Goal: Task Accomplishment & Management: Manage account settings

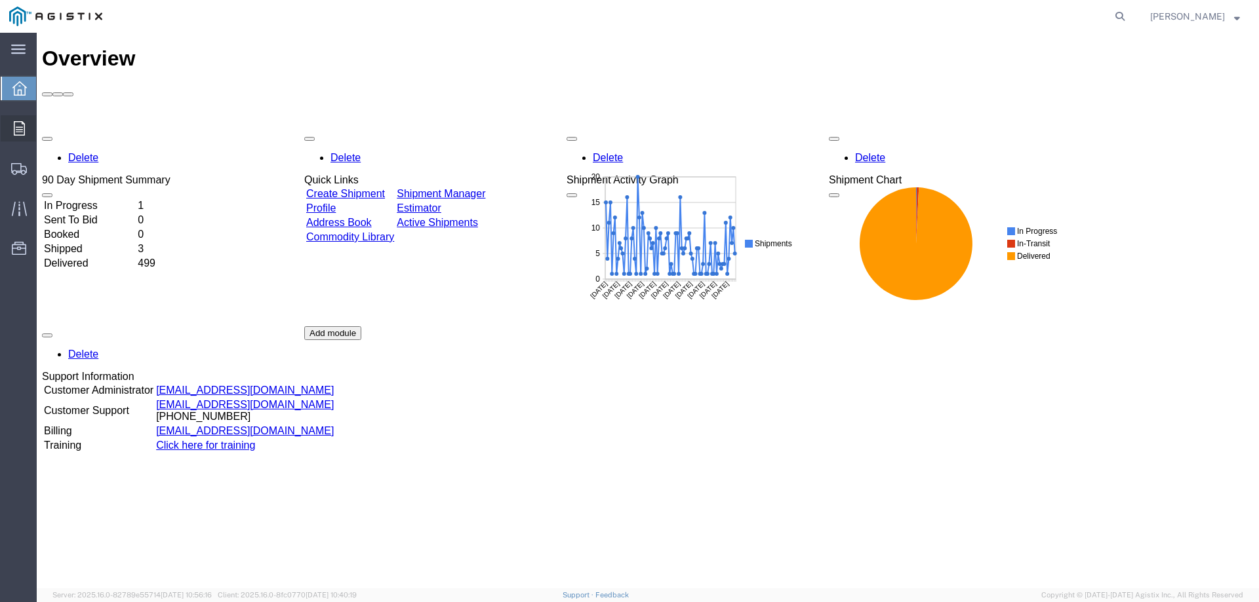
click at [18, 130] on icon at bounding box center [19, 128] width 11 height 14
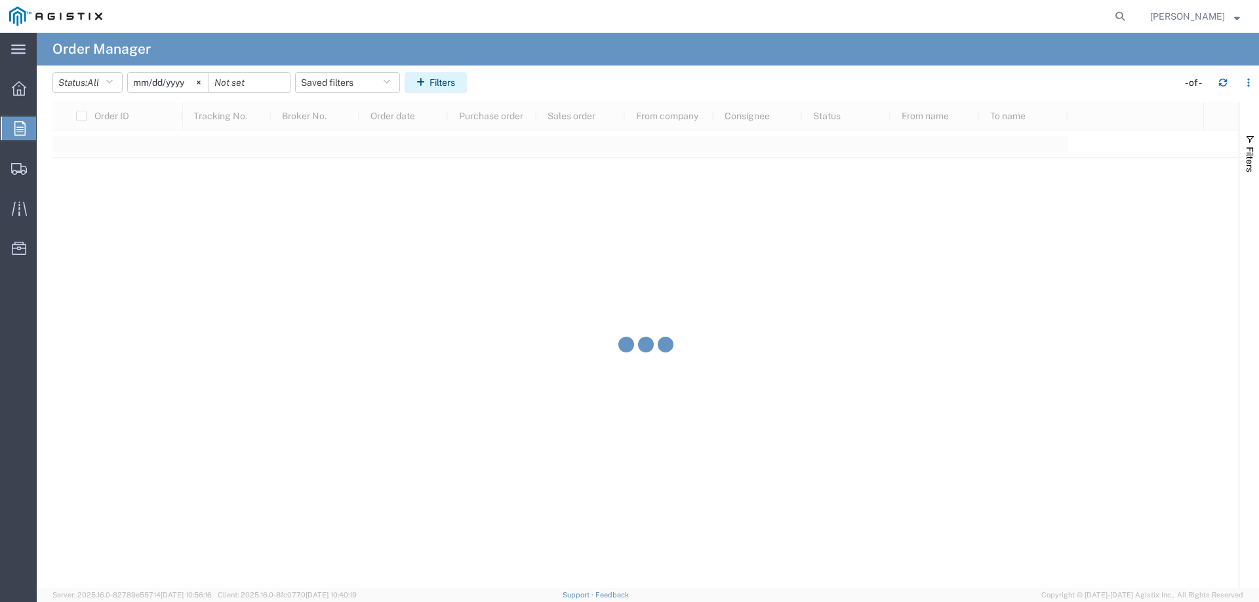
click at [431, 77] on button "Filters" at bounding box center [435, 82] width 62 height 21
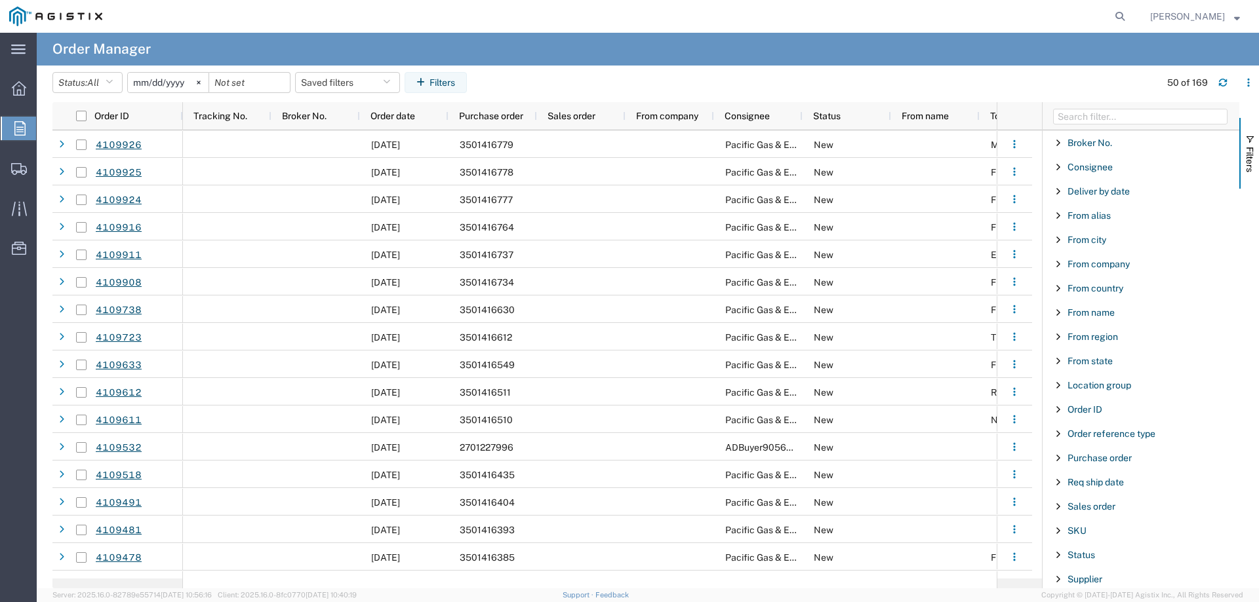
click at [1099, 464] on div "Purchase order" at bounding box center [1140, 458] width 197 height 24
click at [1091, 519] on input "Filter Value" at bounding box center [1145, 513] width 172 height 16
type input "3501409138"
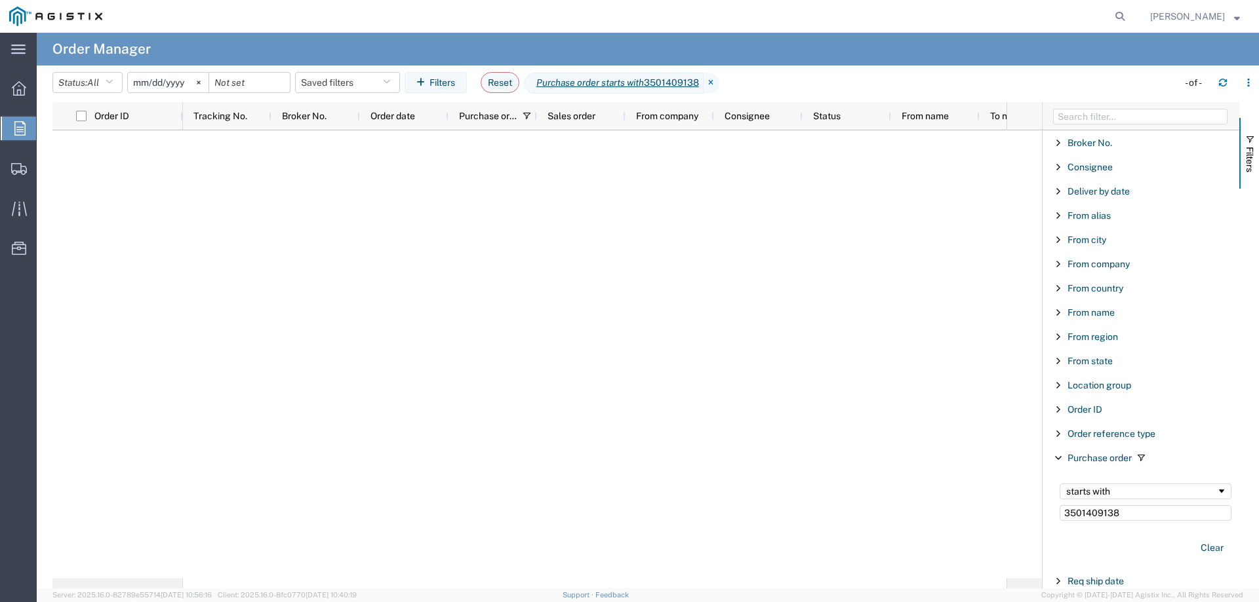
click at [181, 80] on input "[DATE]" at bounding box center [168, 83] width 81 height 20
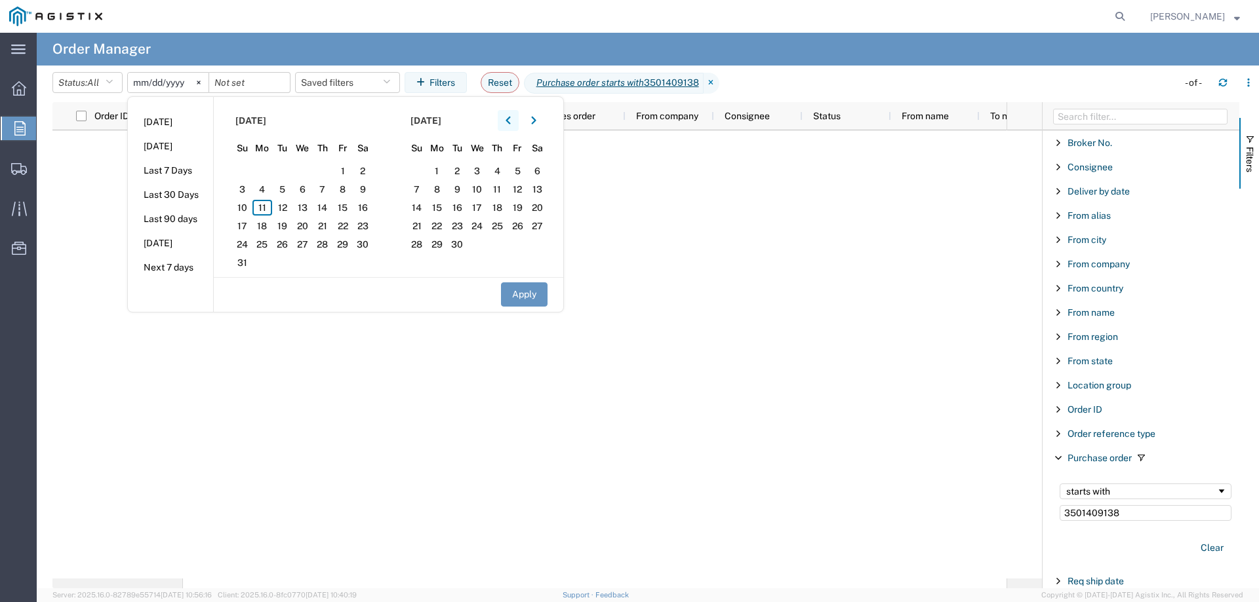
click at [510, 118] on icon "button" at bounding box center [507, 121] width 5 height 8
click at [249, 172] on span "1" at bounding box center [242, 171] width 20 height 16
click at [532, 295] on button "Apply" at bounding box center [524, 295] width 47 height 24
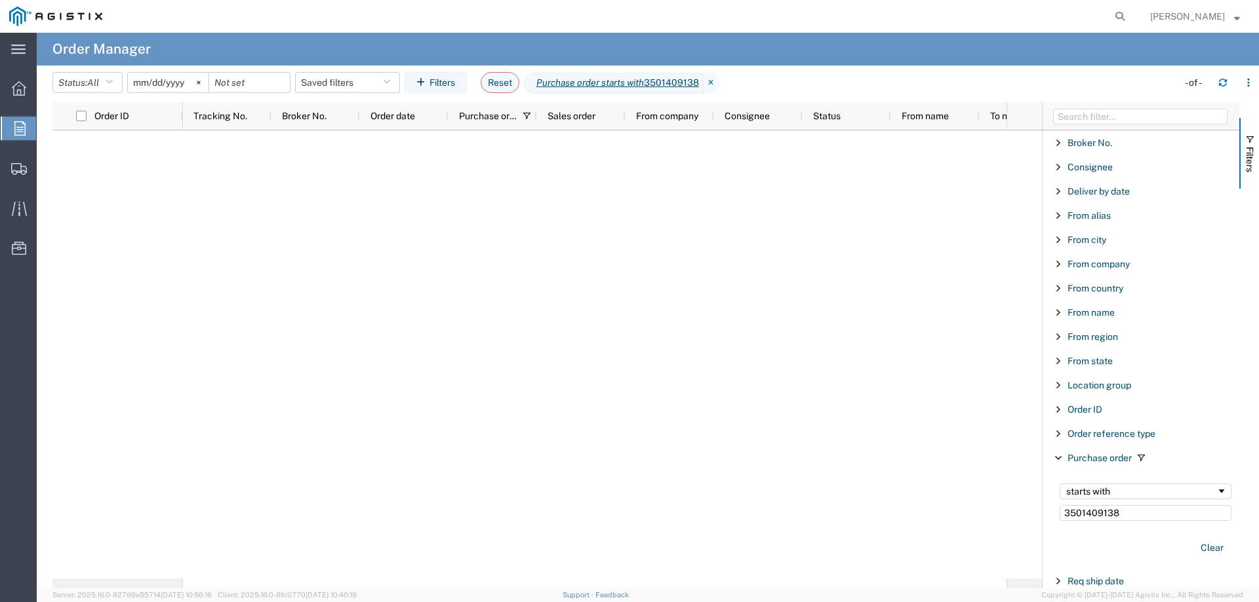
click at [170, 85] on input "[DATE]" at bounding box center [168, 83] width 81 height 20
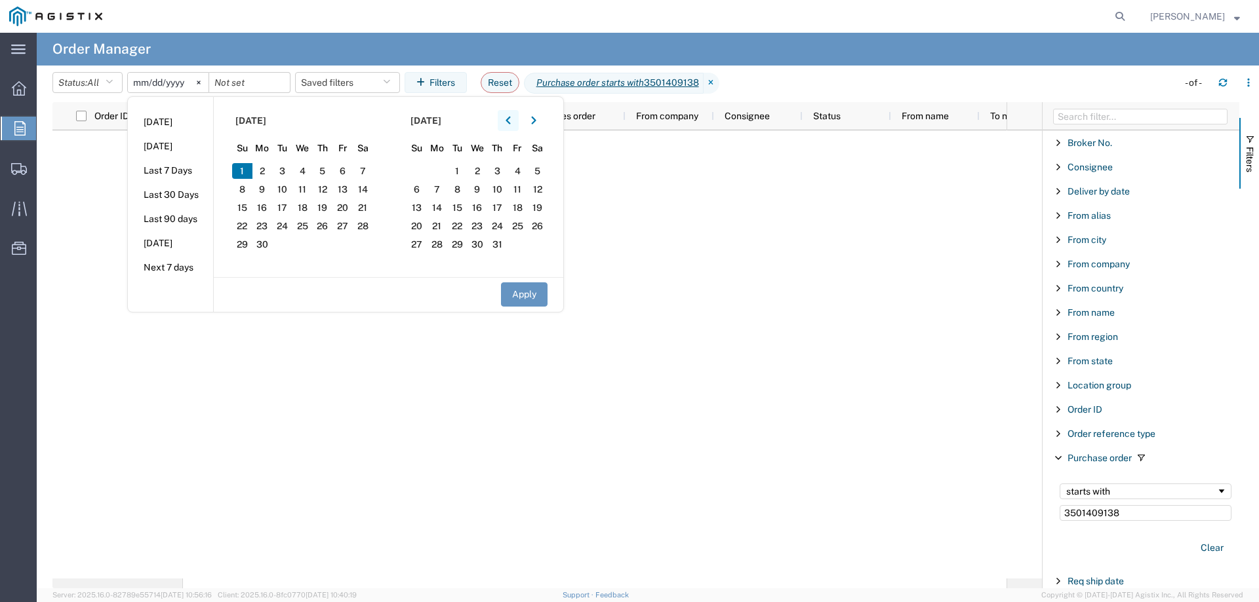
click at [511, 125] on icon "button" at bounding box center [507, 120] width 5 height 9
click at [283, 166] on span "1" at bounding box center [282, 171] width 20 height 16
click at [532, 294] on button "Apply" at bounding box center [524, 295] width 47 height 24
type input "[DATE]"
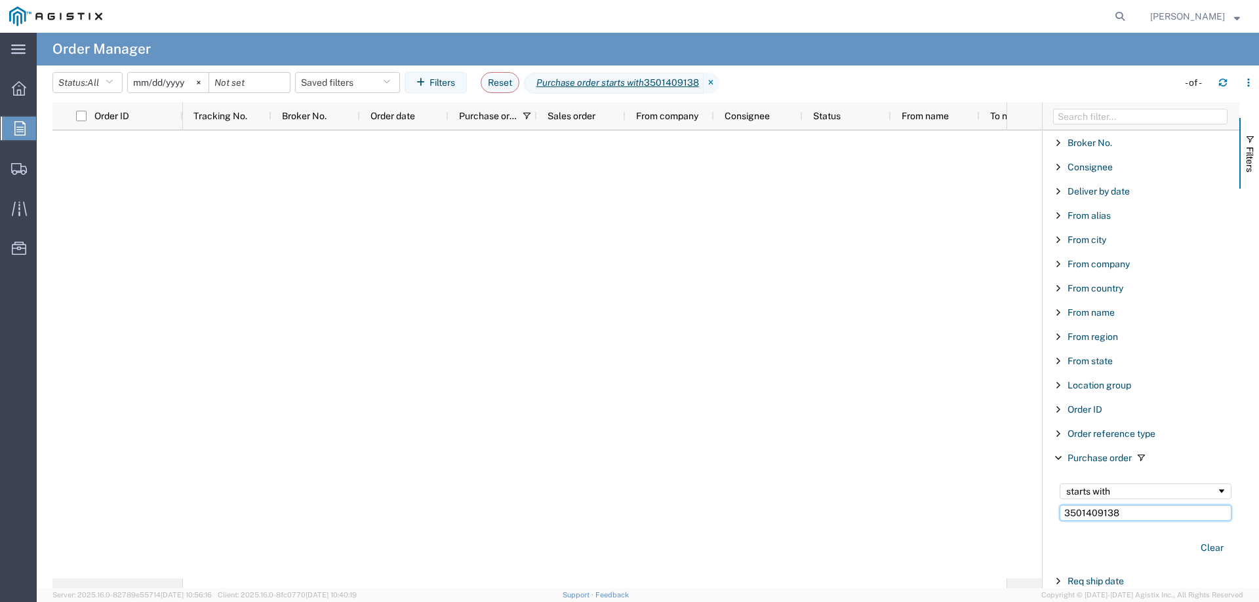
click at [1137, 518] on input "3501409138" at bounding box center [1145, 513] width 172 height 16
type input "3501409"
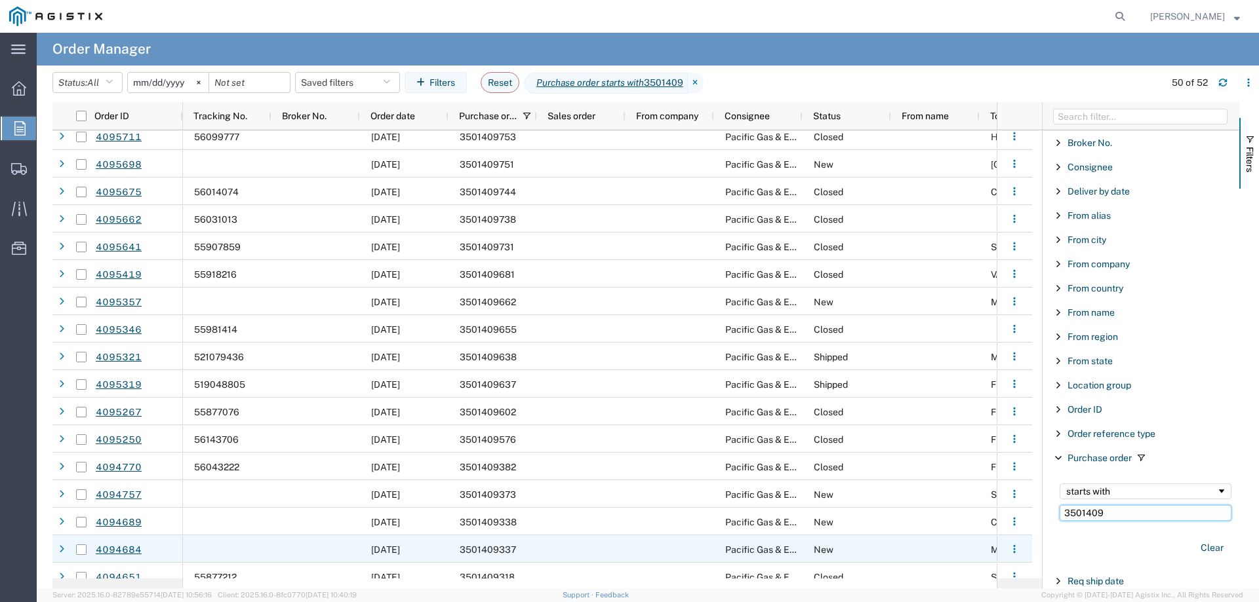
scroll to position [787, 0]
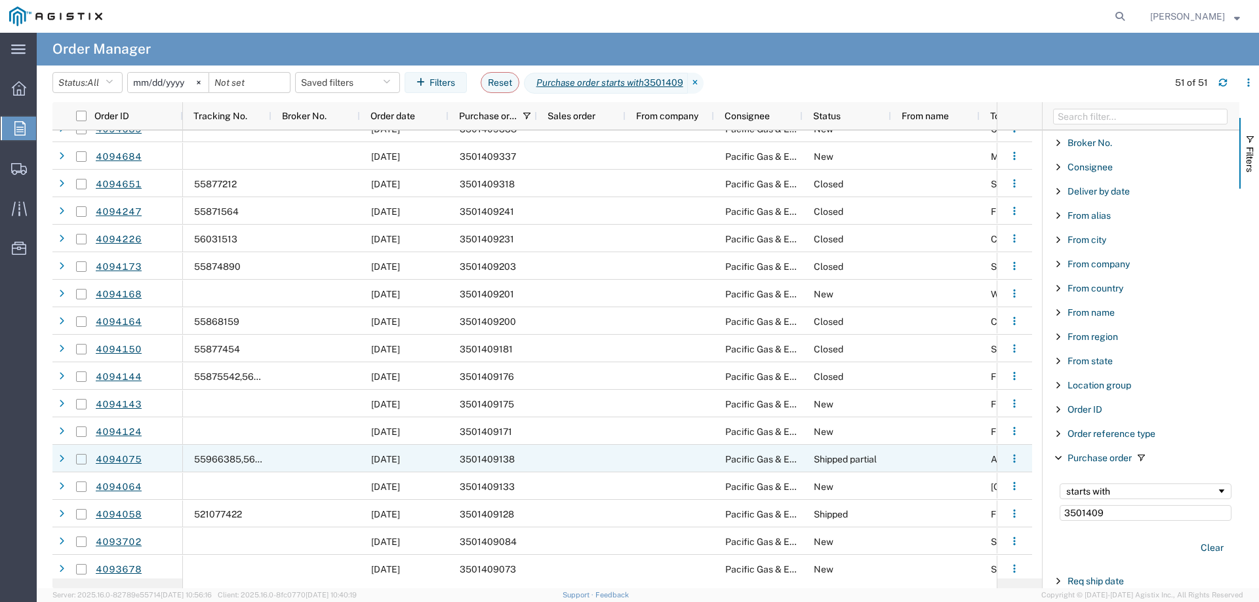
click at [81, 458] on input "Press Space to toggle row selection (unchecked)" at bounding box center [81, 459] width 10 height 10
checkbox input "true"
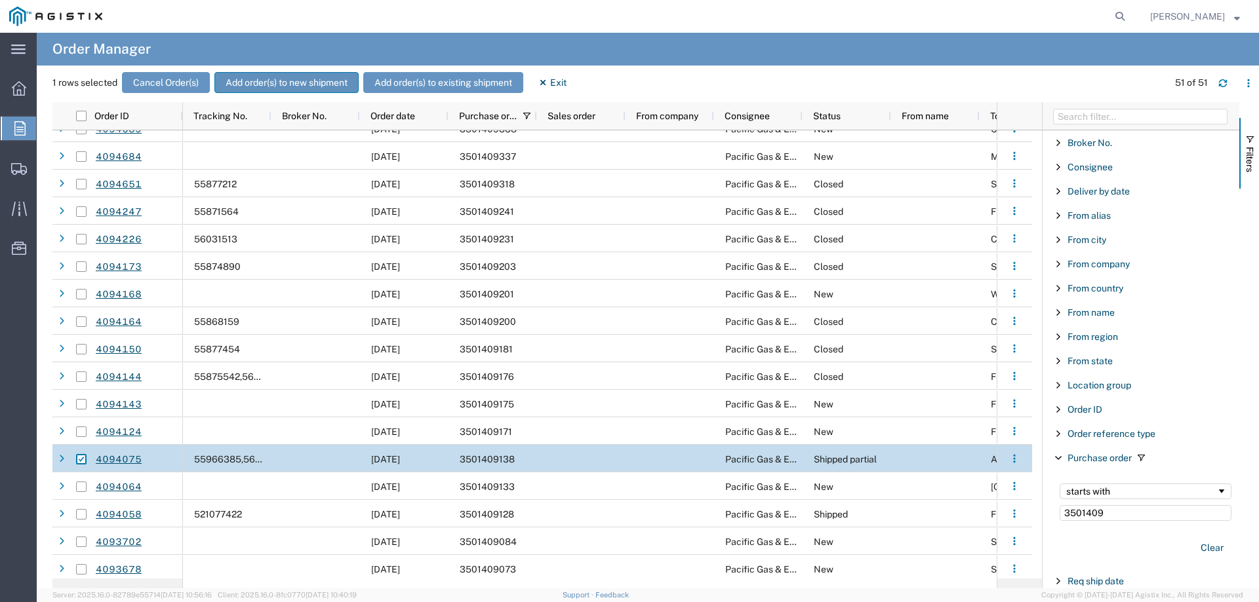
click at [319, 80] on button "Add order(s) to new shipment" at bounding box center [286, 82] width 144 height 21
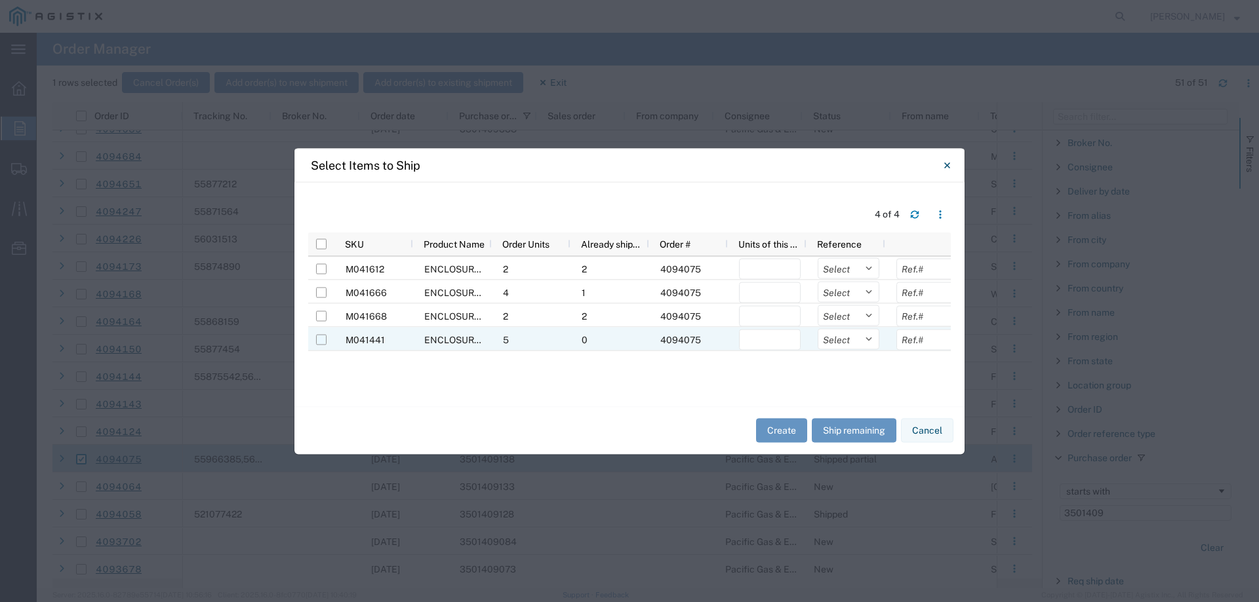
click at [318, 342] on input "Press Space to toggle row selection (unchecked)" at bounding box center [321, 339] width 10 height 10
checkbox input "true"
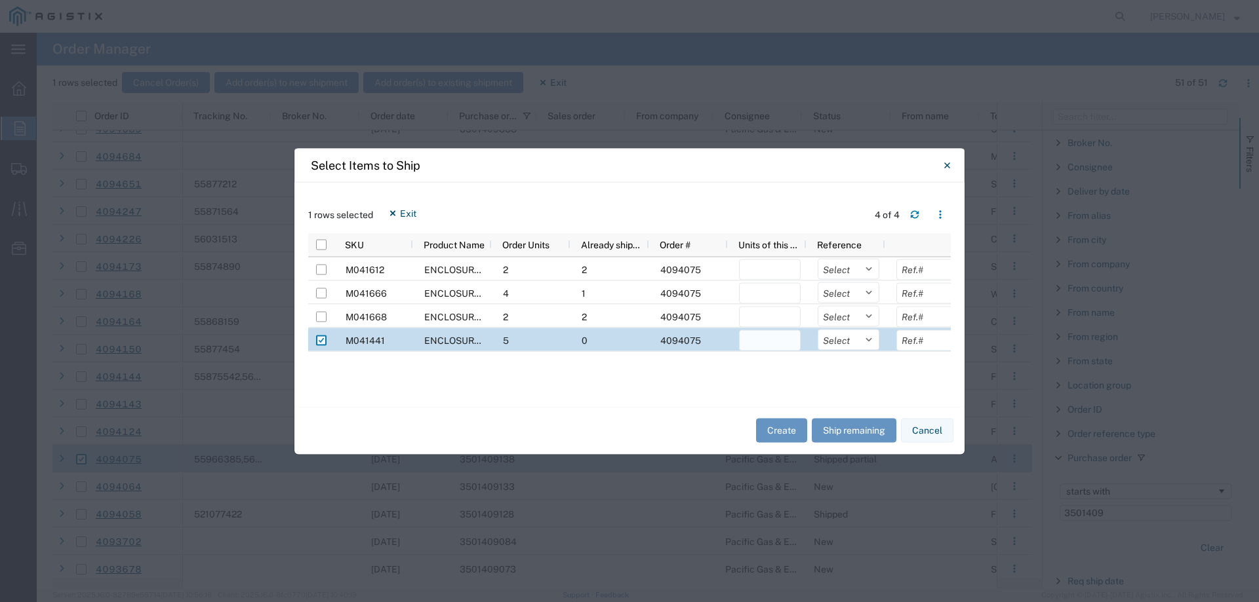
click at [774, 345] on input "number" at bounding box center [770, 340] width 62 height 21
type input "2"
click at [829, 341] on select "Select Purchase Order Delivery Number" at bounding box center [848, 339] width 62 height 21
select select "PURCHORD"
click at [817, 329] on select "Select Purchase Order Delivery Number" at bounding box center [848, 339] width 62 height 21
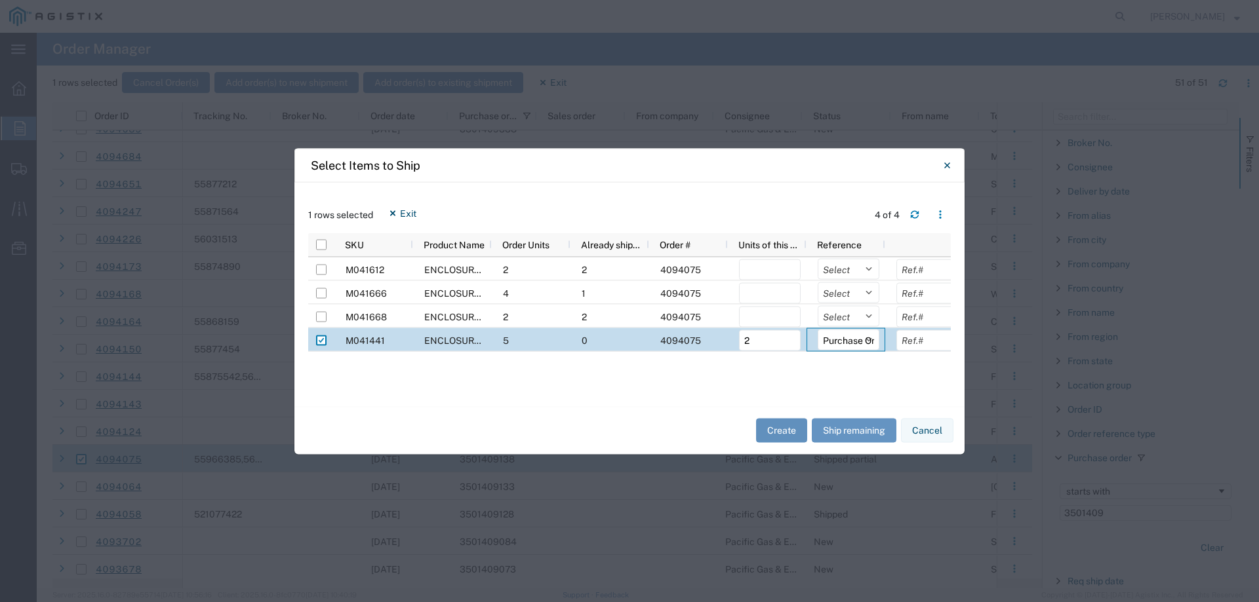
click at [788, 430] on button "Create" at bounding box center [781, 431] width 51 height 24
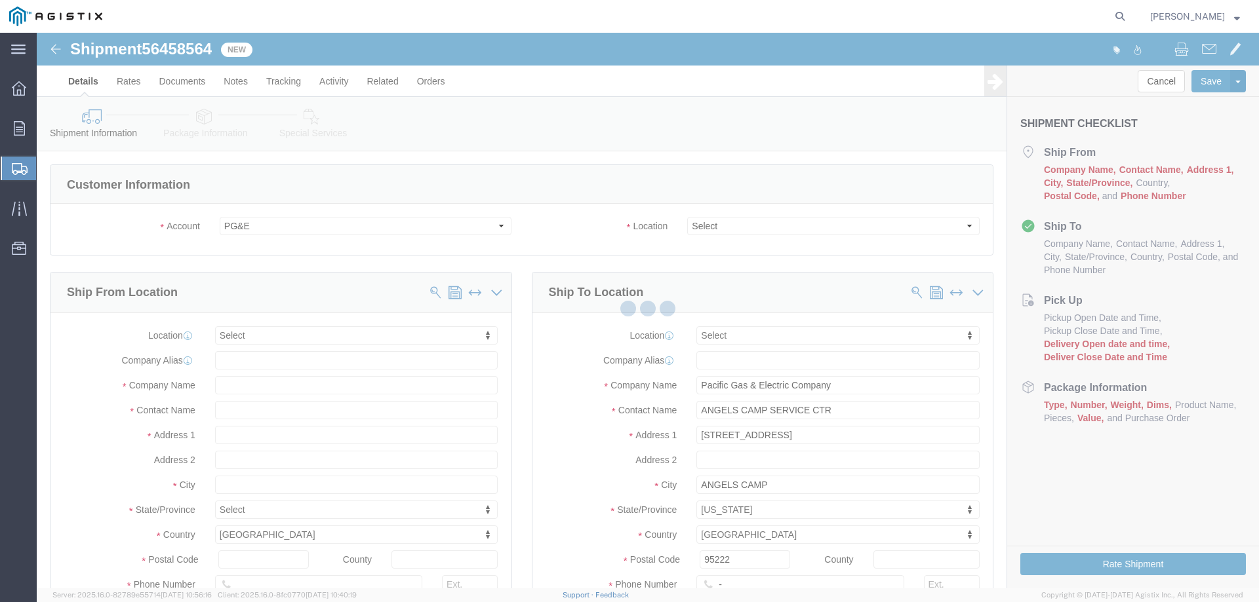
select select
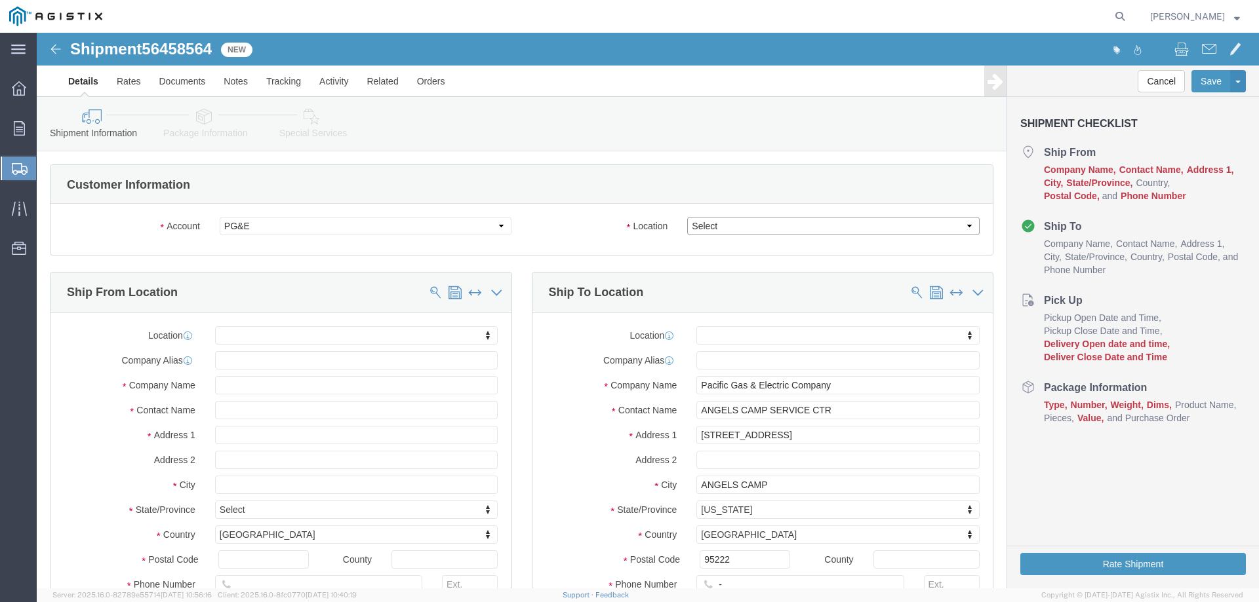
click select "Select All Others [GEOGRAPHIC_DATA] [GEOGRAPHIC_DATA] [GEOGRAPHIC_DATA] [GEOGRA…"
select select "23082"
click select "Select All Others [GEOGRAPHIC_DATA] [GEOGRAPHIC_DATA] [GEOGRAPHIC_DATA] [GEOGRA…"
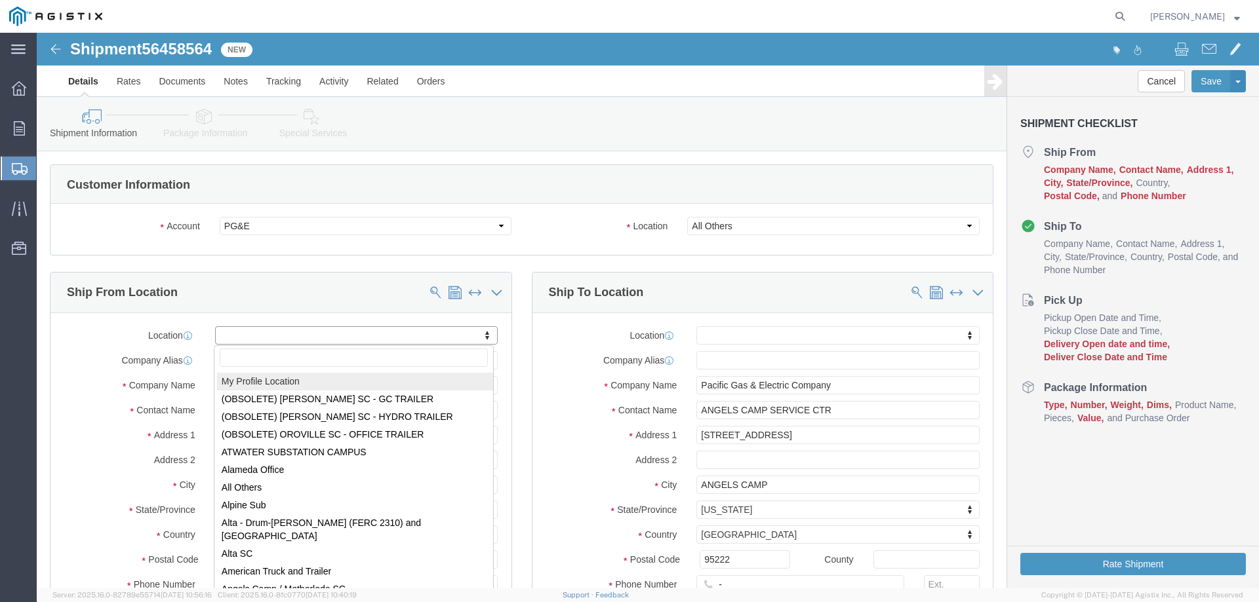
select select "MYPROFILE"
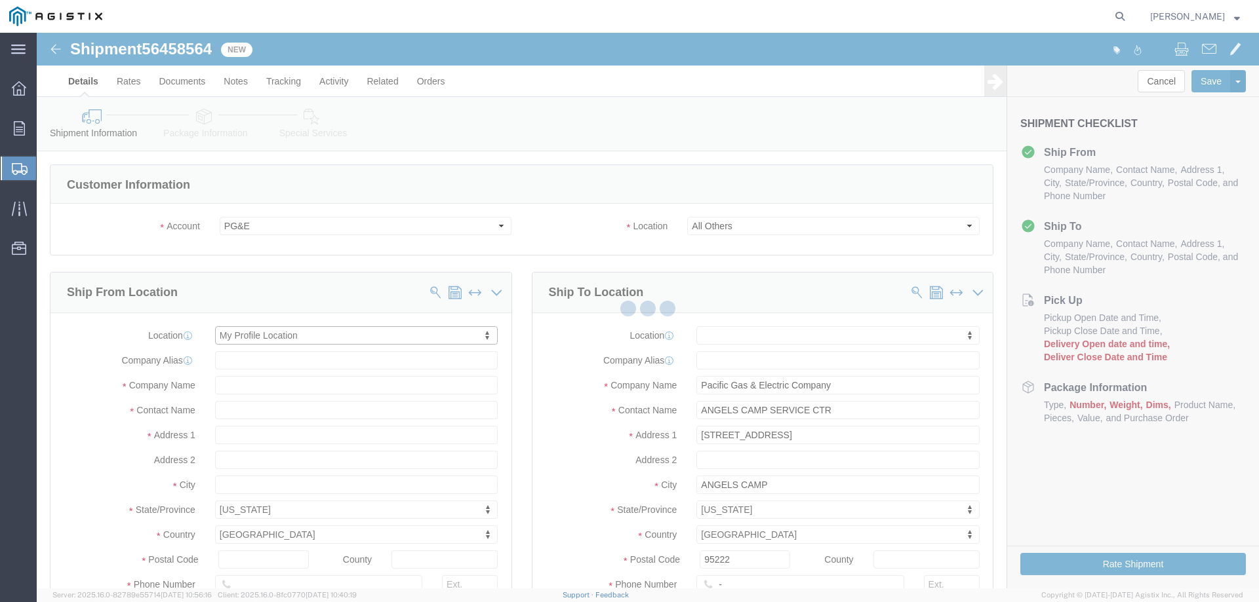
select select "CA"
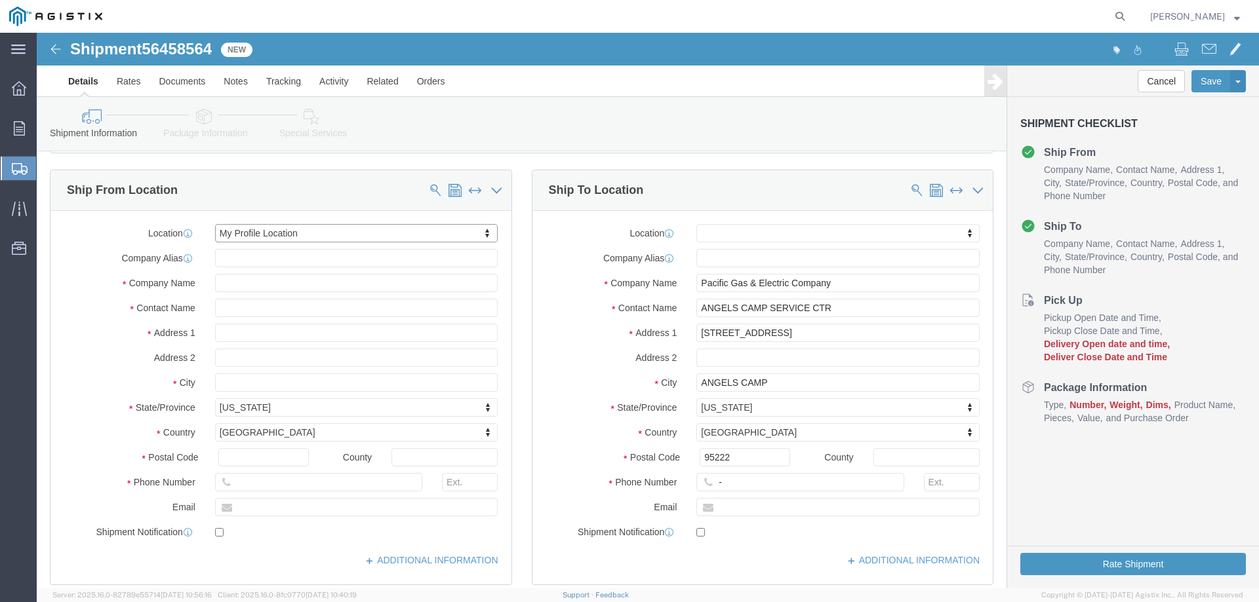
scroll to position [131, 0]
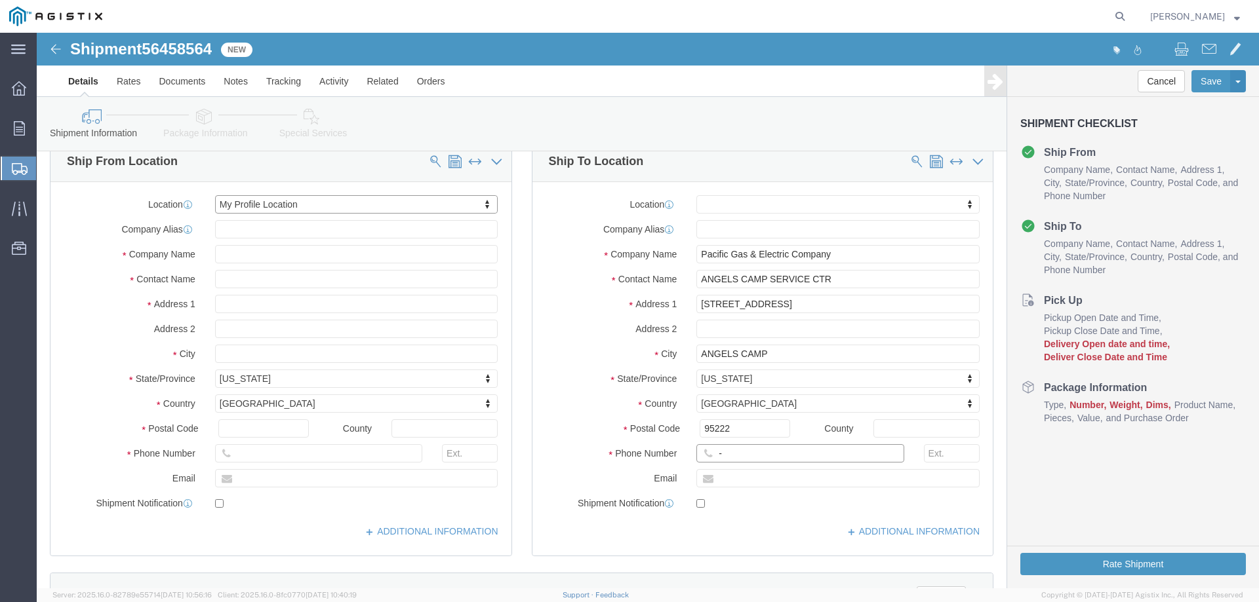
click input "-"
type input "123-456-7891"
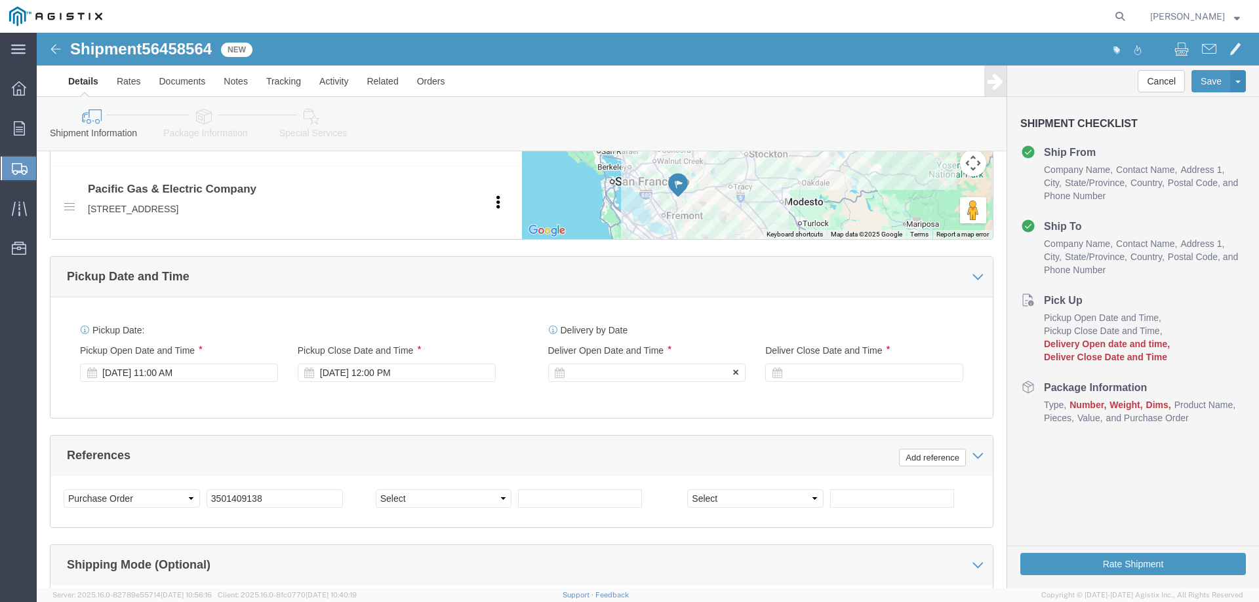
click div
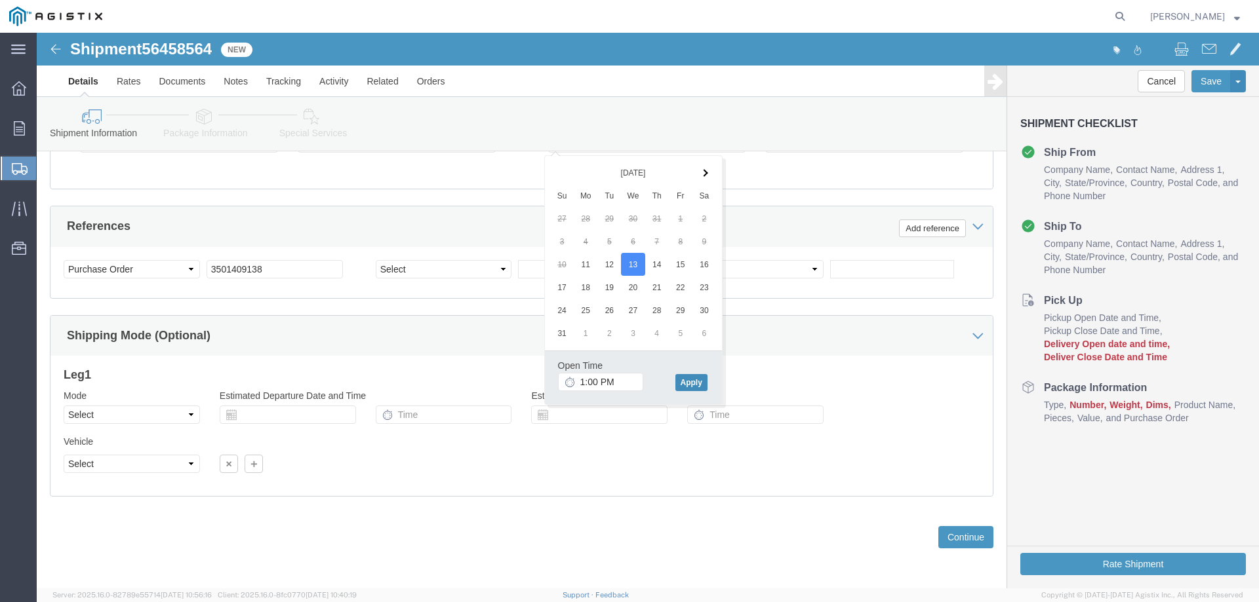
click button "Apply"
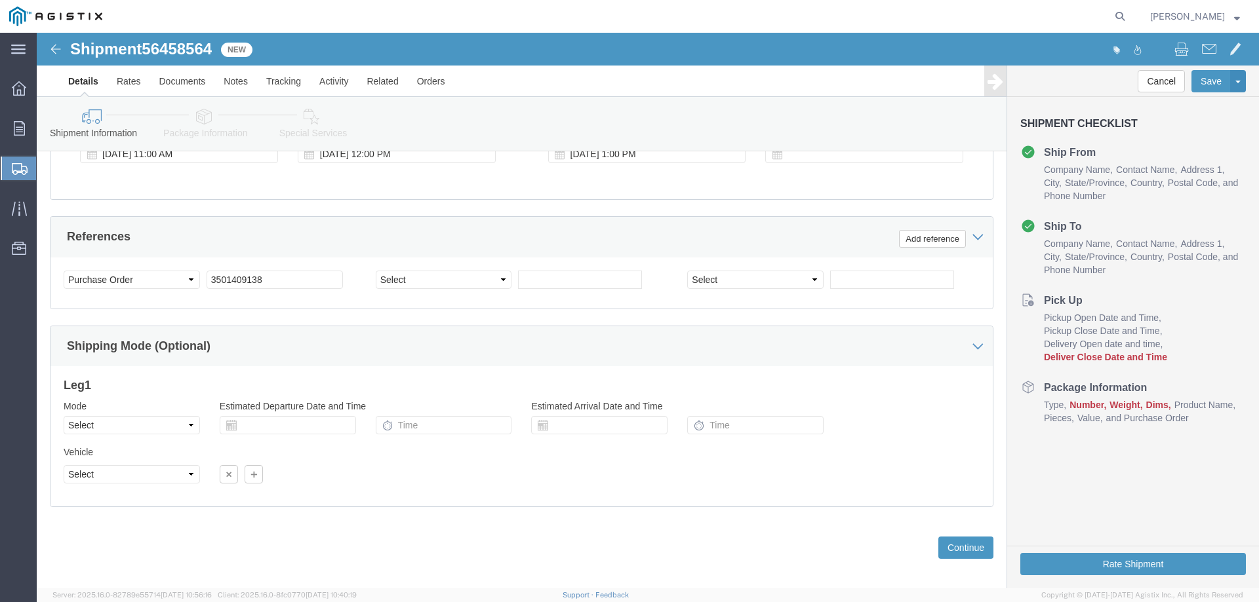
scroll to position [688, 0]
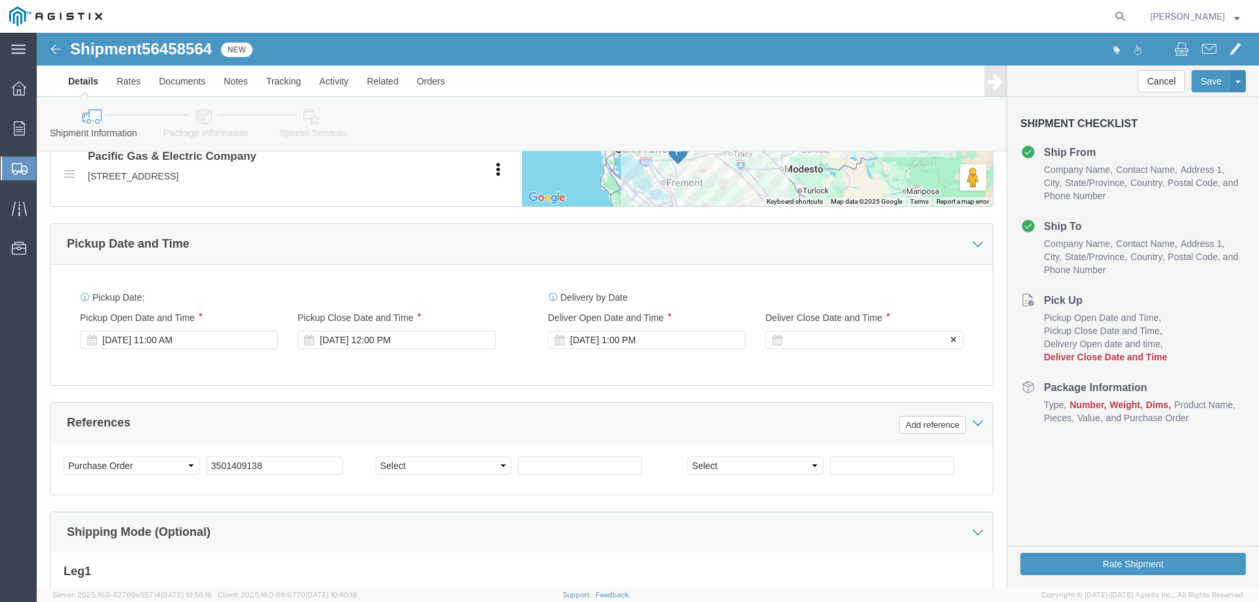
click div
click button "Apply"
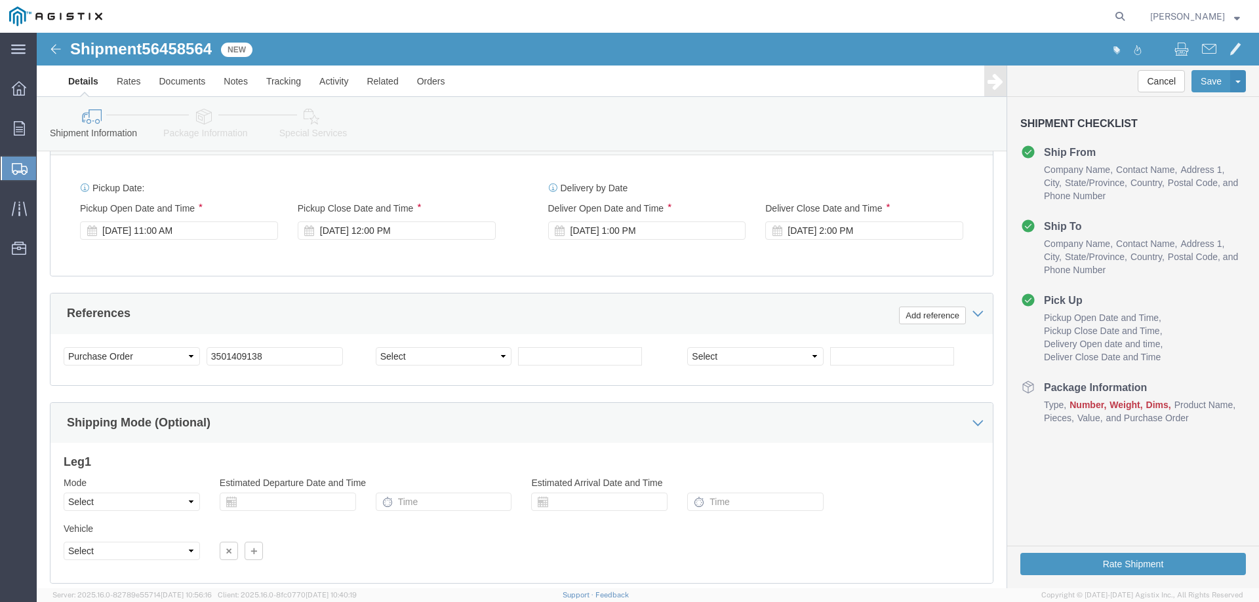
scroll to position [885, 0]
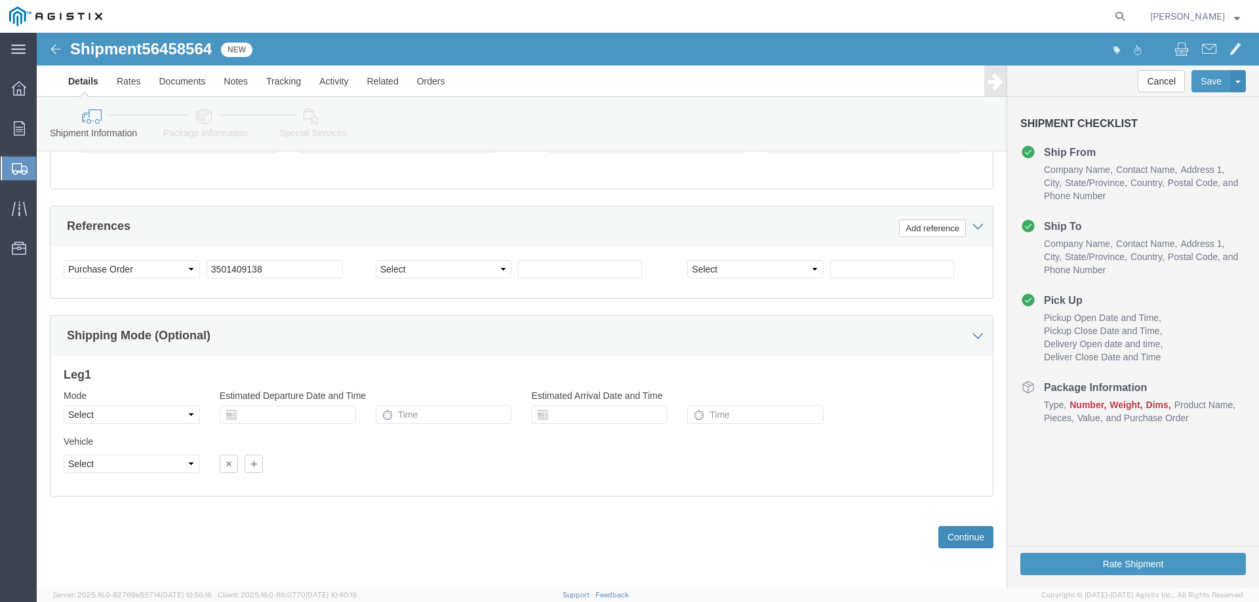
click button "Continue"
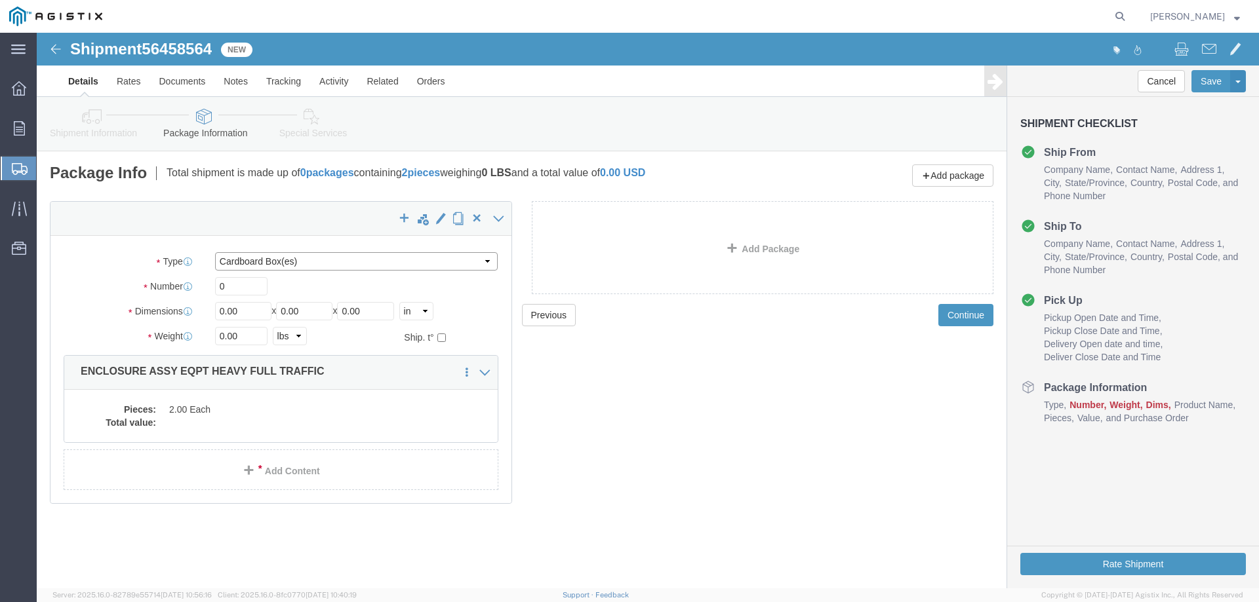
click select "Select Bulk Bundle(s) Cardboard Box(es) Carton(s) Crate(s) Drum(s) (Fiberboard)…"
select select "YRPK"
click select "Select Bulk Bundle(s) Cardboard Box(es) Carton(s) Crate(s) Drum(s) (Fiberboard)…"
click input "0"
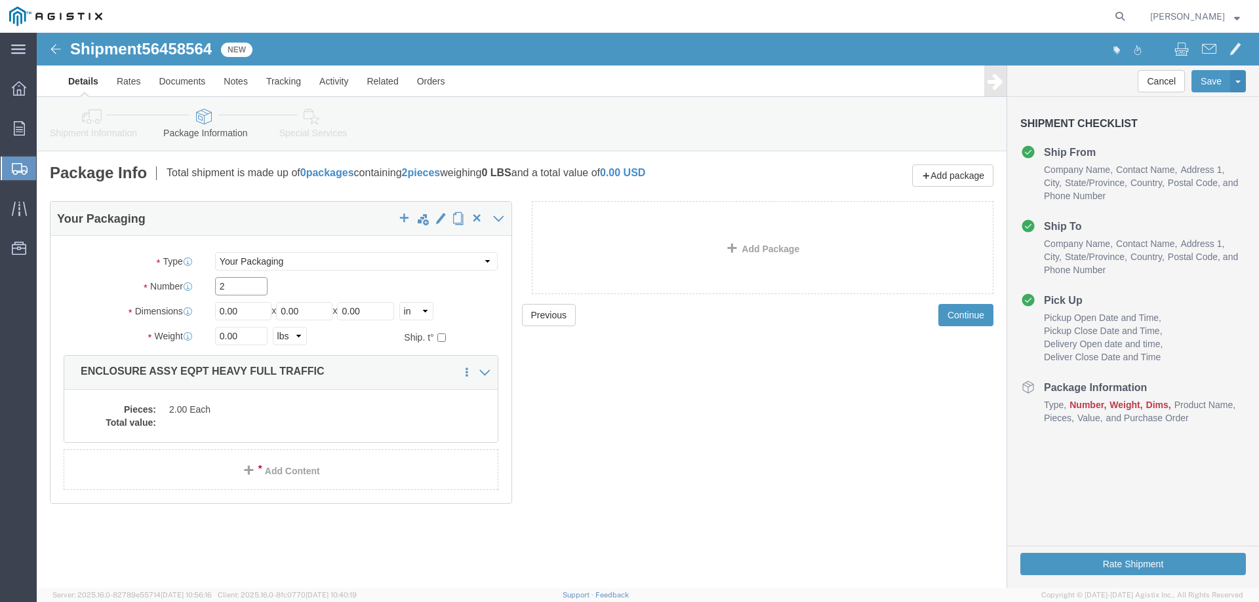
type input "2"
type input "54"
type input "102"
type input "7"
type input "84"
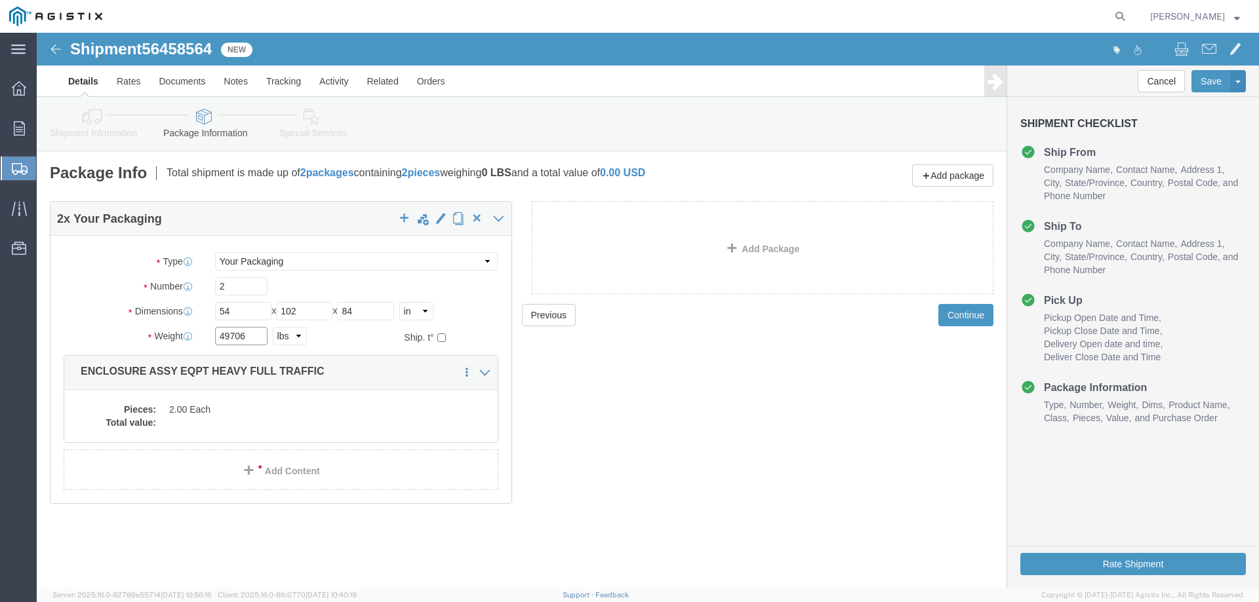
type input "49706"
click dd "2.00 Each"
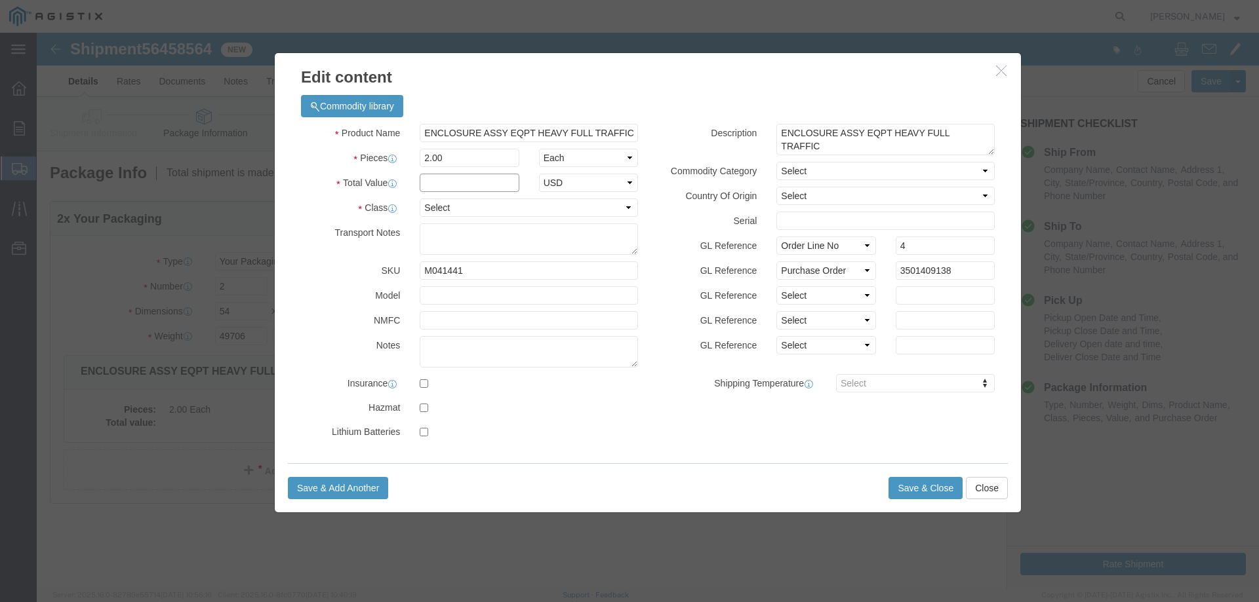
click input "text"
type input "1"
click select "Select 50 55 60 65 70 85 92.5 100 125 175 250 300 400"
select select "55"
click select "Select 50 55 60 65 70 85 92.5 100 125 175 250 300 400"
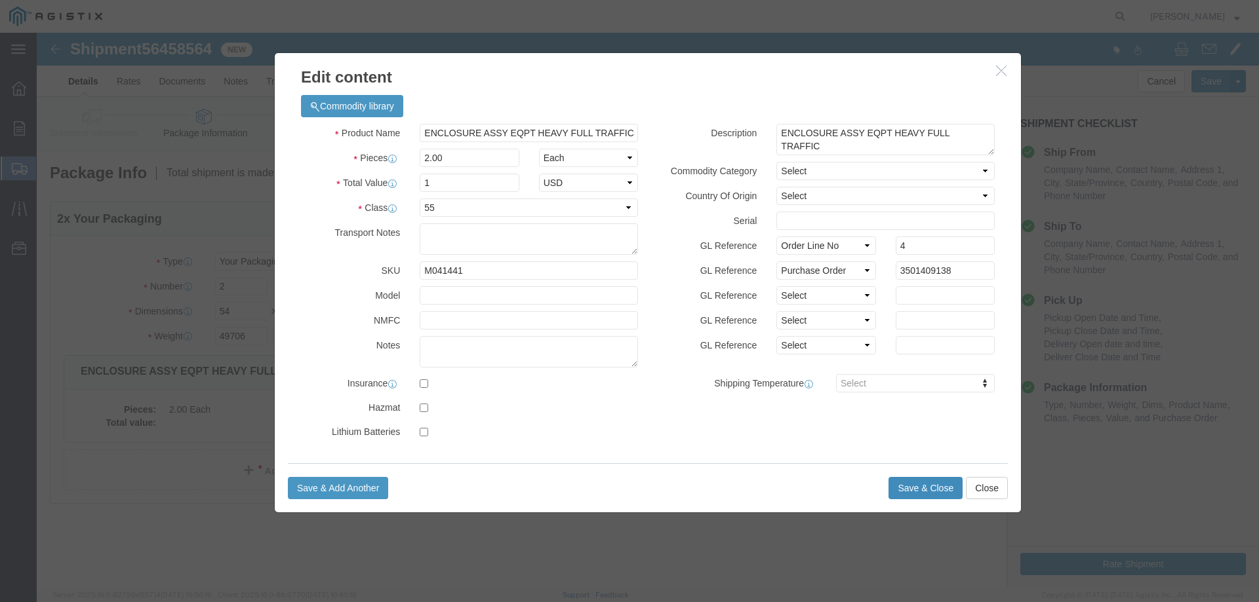
click button "Save & Close"
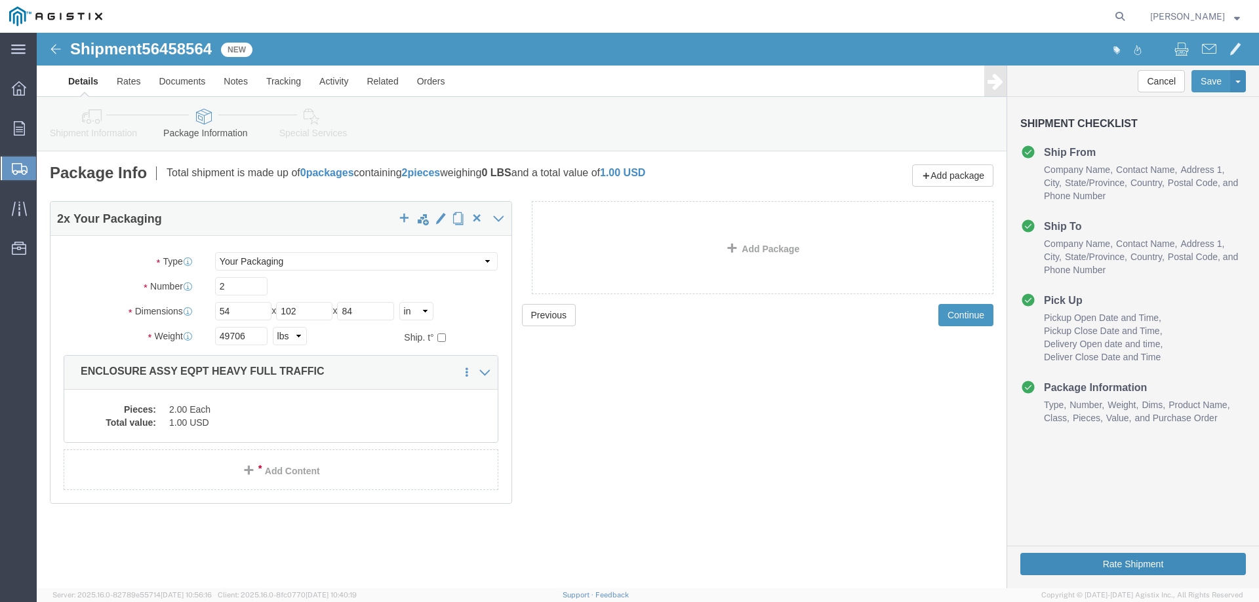
click button "Rate Shipment"
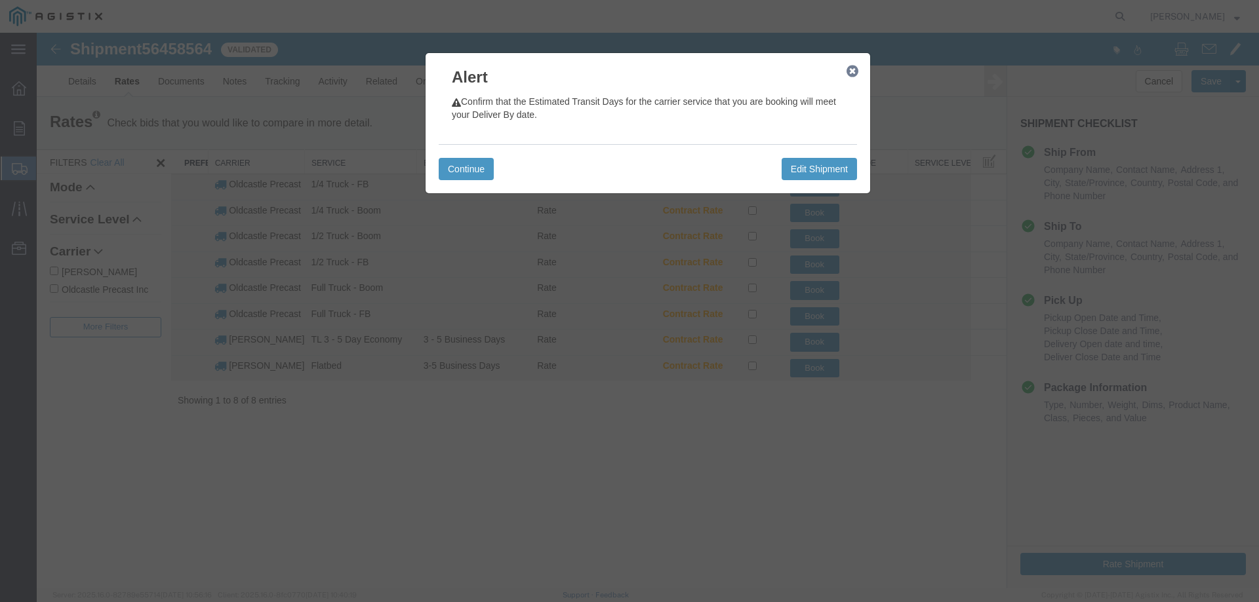
click at [851, 73] on icon "button" at bounding box center [852, 71] width 12 height 10
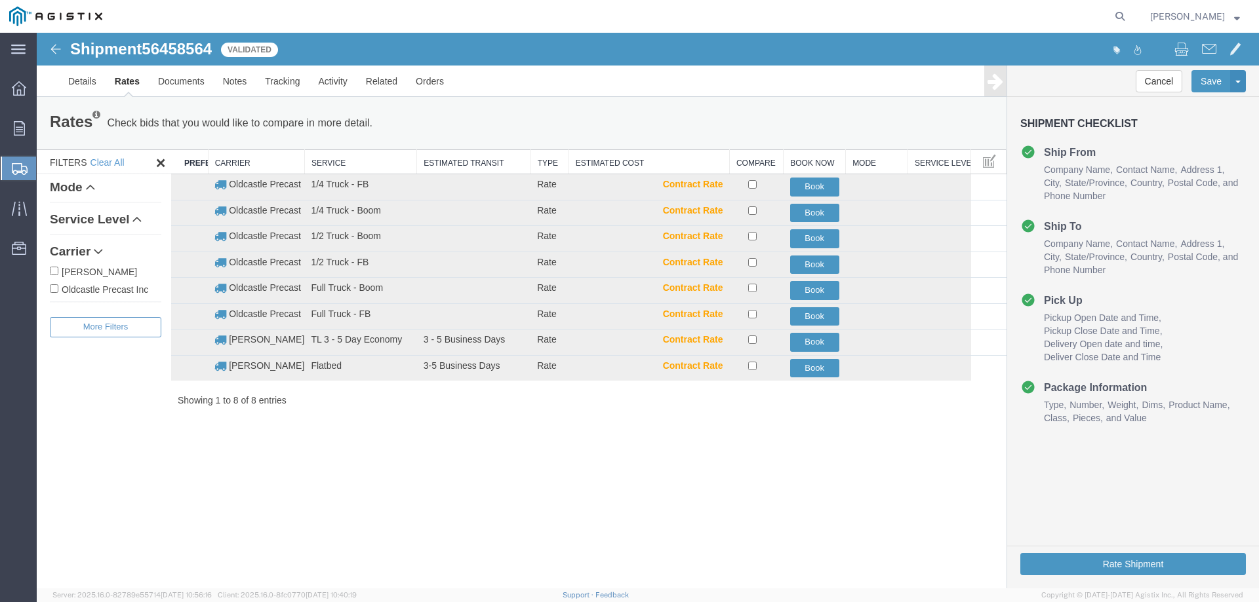
click at [83, 288] on label "Oldcastle Precast Inc" at bounding box center [105, 289] width 111 height 14
click at [58, 288] on input "Oldcastle Precast Inc" at bounding box center [54, 288] width 9 height 9
checkbox input "true"
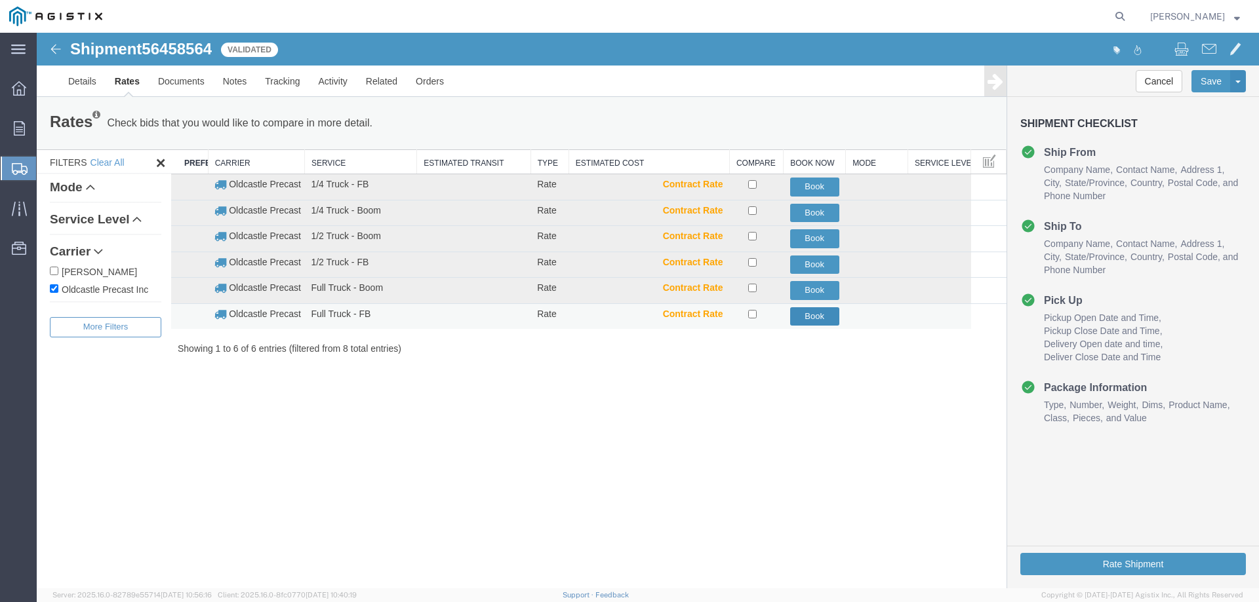
click at [821, 315] on button "Book" at bounding box center [814, 316] width 49 height 19
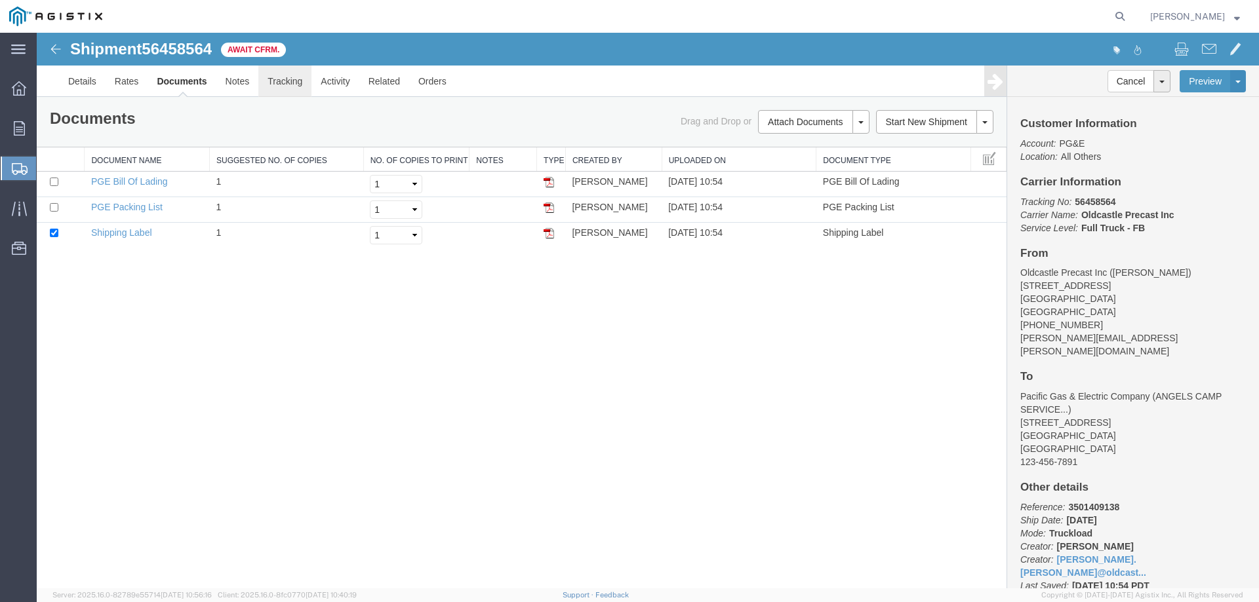
click at [290, 85] on link "Tracking" at bounding box center [284, 81] width 53 height 31
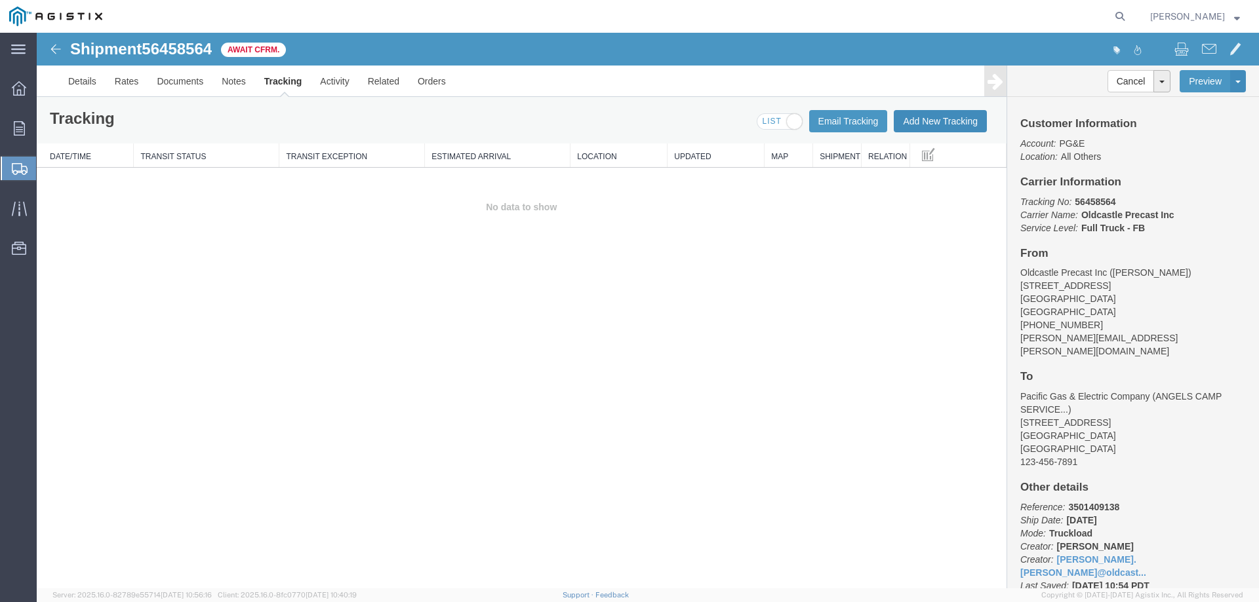
click at [933, 111] on button "Add New Tracking" at bounding box center [939, 121] width 93 height 22
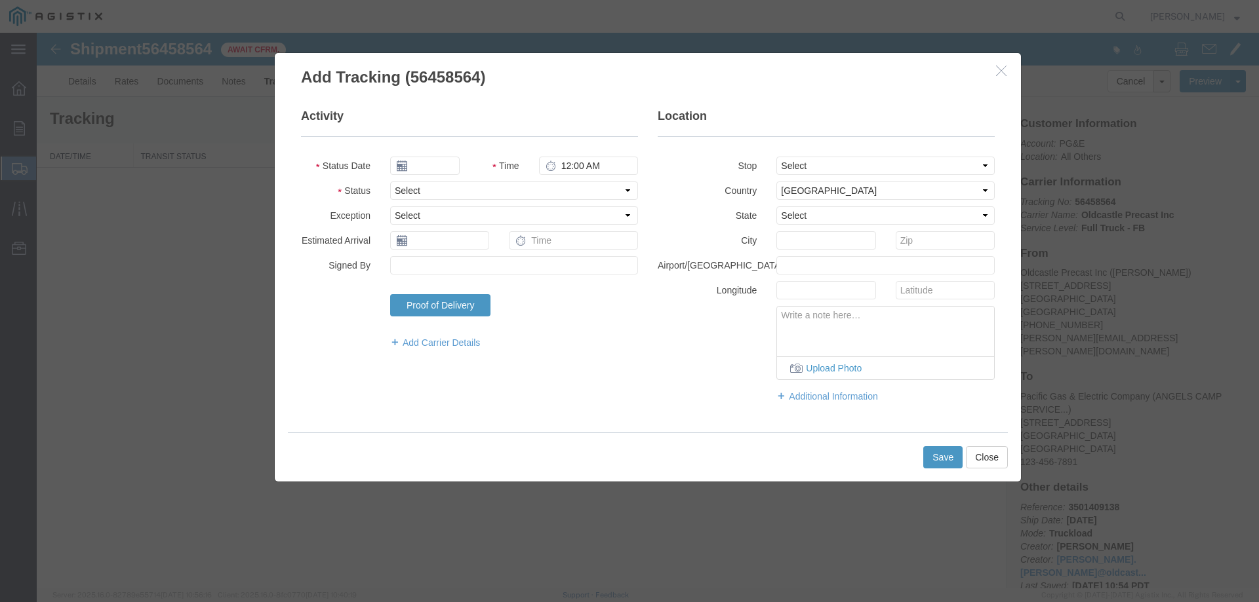
type input "[DATE]"
type input "11:00 AM"
click at [423, 193] on select "Select Arrival Notice Available Arrival Notice Imported Arrive at Delivery Loca…" at bounding box center [514, 191] width 248 height 18
select select "DELIVRED"
click at [390, 182] on select "Select Arrival Notice Available Arrival Notice Imported Arrive at Delivery Loca…" at bounding box center [514, 191] width 248 height 18
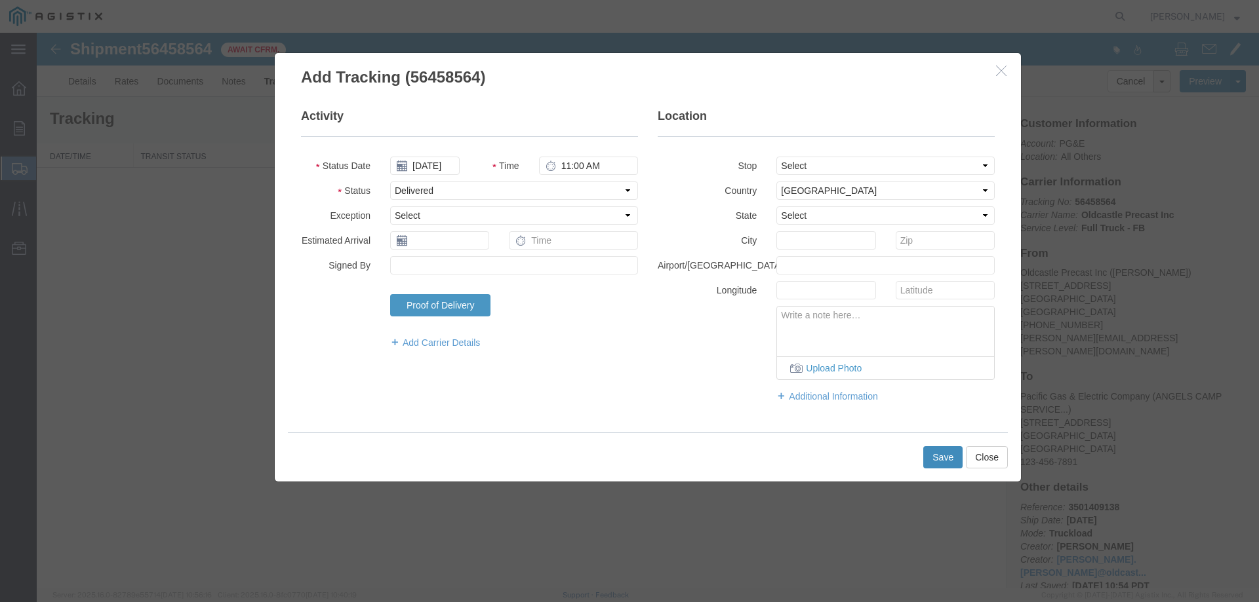
click at [925, 459] on button "Save" at bounding box center [942, 457] width 39 height 22
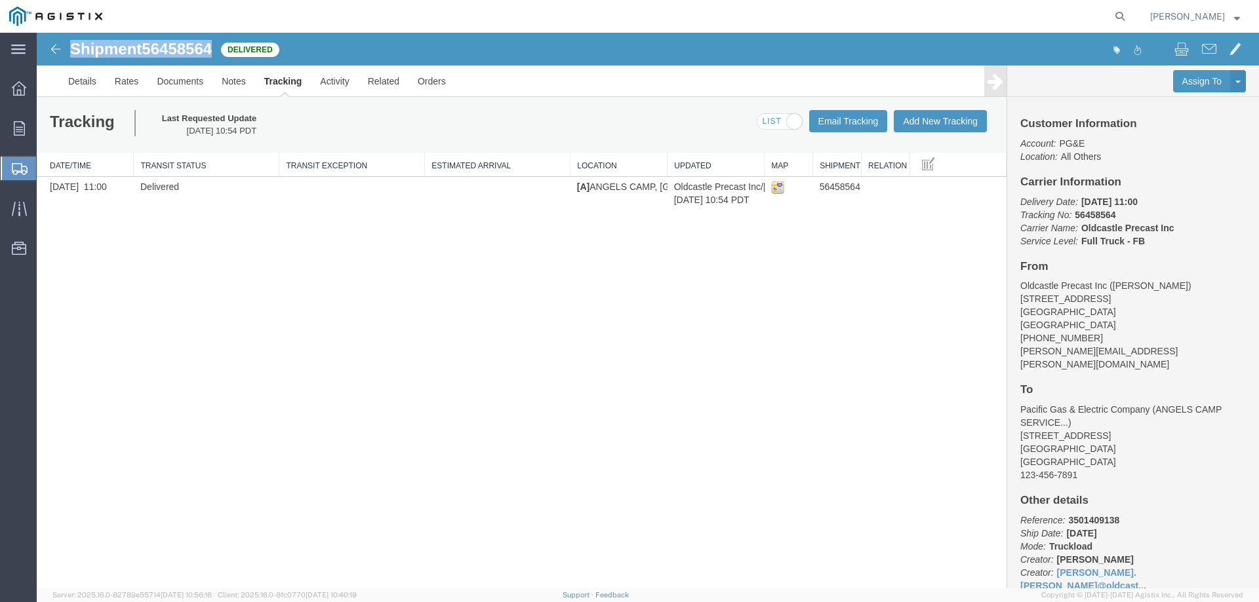
drag, startPoint x: 75, startPoint y: 47, endPoint x: 218, endPoint y: 54, distance: 143.1
click at [218, 54] on div "Shipment 56458564 1 of 1 Delivered" at bounding box center [343, 53] width 610 height 25
copy h1 "Shipment 56458564"
